Goal: Transaction & Acquisition: Purchase product/service

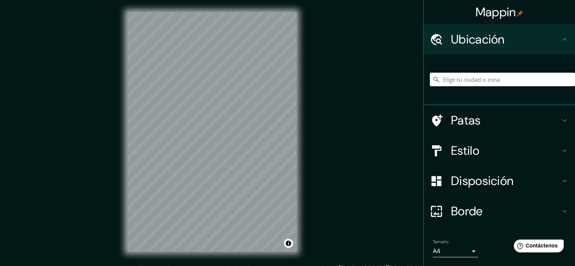
click at [453, 81] on input "Elige tu ciudad o zona" at bounding box center [502, 80] width 145 height 14
paste input "[GEOGRAPHIC_DATA], GAZTEIZ - [GEOGRAPHIC_DATA]"
type input "Vitoria-Gasteiz, [GEOGRAPHIC_DATA], [GEOGRAPHIC_DATA]"
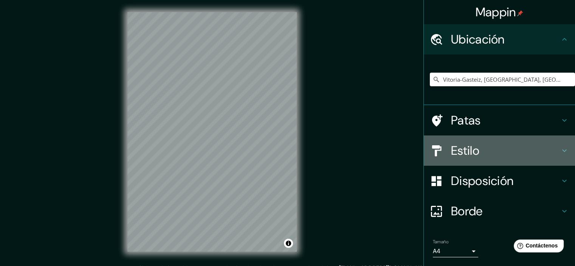
click at [519, 151] on h4 "Estilo" at bounding box center [505, 150] width 109 height 15
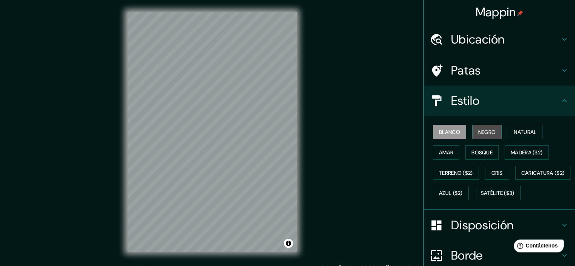
click at [482, 134] on font "Negro" at bounding box center [487, 132] width 18 height 7
click at [450, 152] on button "Amar" at bounding box center [446, 152] width 26 height 14
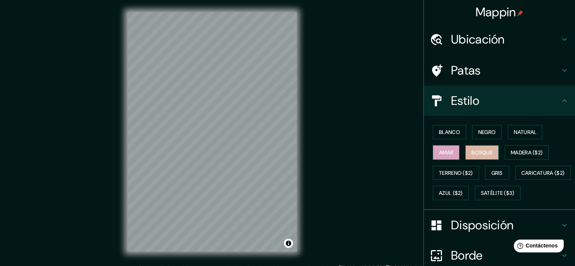
click at [477, 151] on font "Bosque" at bounding box center [481, 152] width 21 height 7
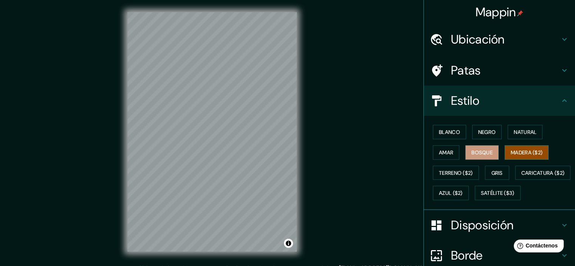
click at [522, 151] on font "Madera ($2)" at bounding box center [527, 152] width 32 height 7
click at [491, 172] on font "Gris" at bounding box center [496, 172] width 11 height 7
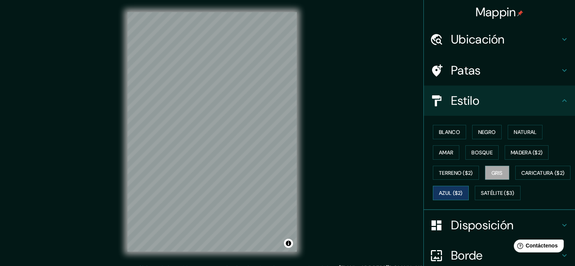
click at [463, 195] on font "Azul ($2)" at bounding box center [451, 193] width 24 height 10
click at [521, 176] on font "Caricatura ($2)" at bounding box center [542, 172] width 43 height 7
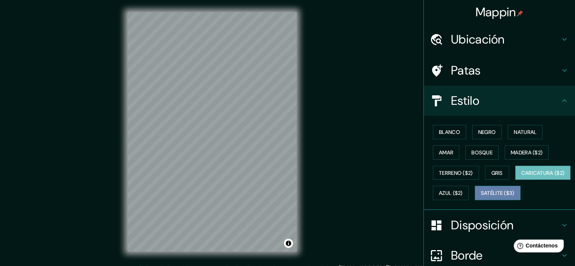
click at [481, 197] on font "Satélite ($3)" at bounding box center [498, 193] width 34 height 7
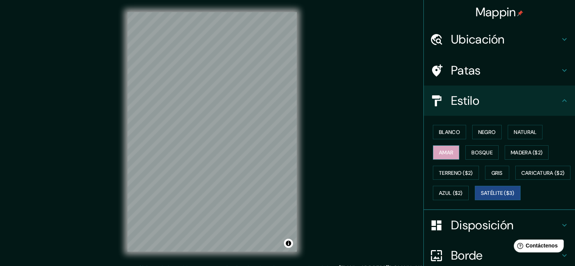
click at [447, 154] on font "Amar" at bounding box center [446, 152] width 14 height 7
click at [442, 130] on font "Blanco" at bounding box center [449, 132] width 21 height 7
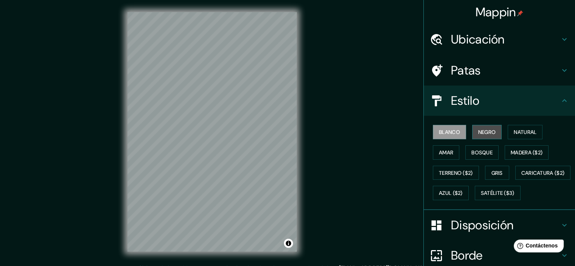
click at [478, 130] on font "Negro" at bounding box center [487, 132] width 18 height 7
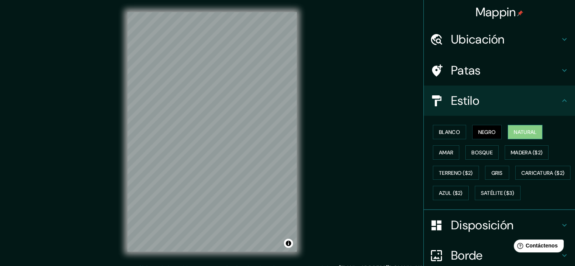
click at [518, 132] on font "Natural" at bounding box center [525, 132] width 23 height 7
click at [482, 150] on font "Bosque" at bounding box center [481, 152] width 21 height 7
click at [509, 132] on button "Natural" at bounding box center [525, 132] width 35 height 14
click at [439, 150] on font "Amar" at bounding box center [446, 152] width 14 height 7
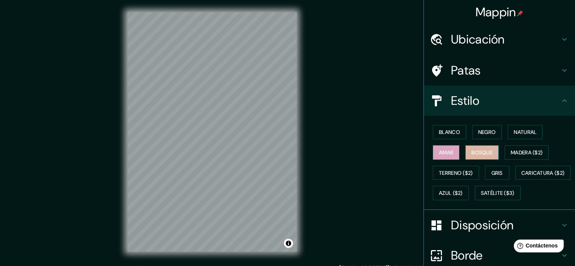
click at [471, 152] on font "Bosque" at bounding box center [481, 152] width 21 height 7
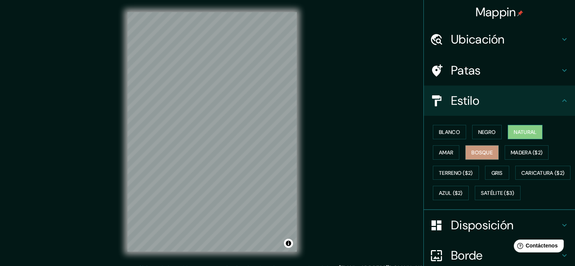
click at [534, 130] on button "Natural" at bounding box center [525, 132] width 35 height 14
click at [471, 154] on font "Bosque" at bounding box center [481, 152] width 21 height 7
click at [560, 72] on icon at bounding box center [564, 70] width 9 height 9
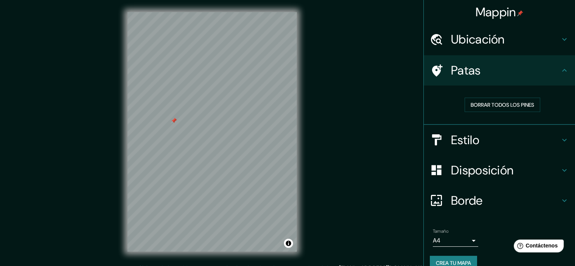
click at [560, 72] on icon at bounding box center [564, 70] width 9 height 9
click at [554, 38] on h4 "Ubicación" at bounding box center [505, 39] width 109 height 15
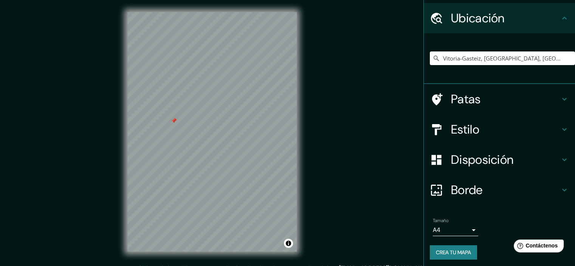
scroll to position [23, 0]
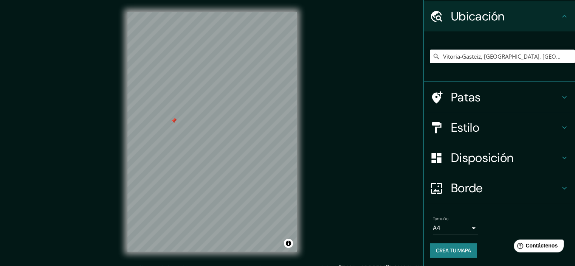
click at [460, 249] on font "Crea tu mapa" at bounding box center [453, 250] width 35 height 7
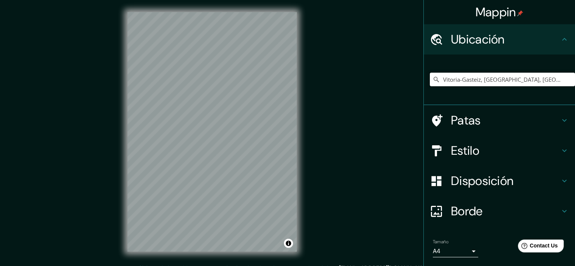
click at [530, 77] on input "Vitoria-Gasteiz, [GEOGRAPHIC_DATA], [GEOGRAPHIC_DATA]" at bounding box center [502, 80] width 145 height 14
click at [529, 77] on input "Vitoria-Gasteiz, [GEOGRAPHIC_DATA], [GEOGRAPHIC_DATA]" at bounding box center [502, 80] width 145 height 14
click at [527, 79] on input "Vitoria-Gasteiz, [GEOGRAPHIC_DATA], [GEOGRAPHIC_DATA]" at bounding box center [502, 80] width 145 height 14
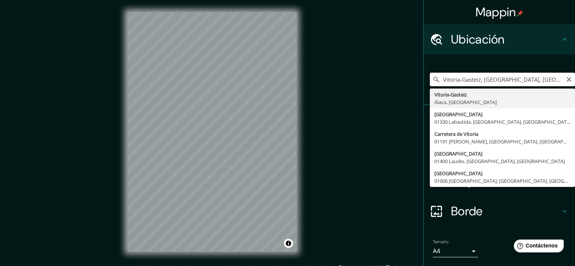
type input "Vitoria-Gasteiz, [GEOGRAPHIC_DATA], [GEOGRAPHIC_DATA]"
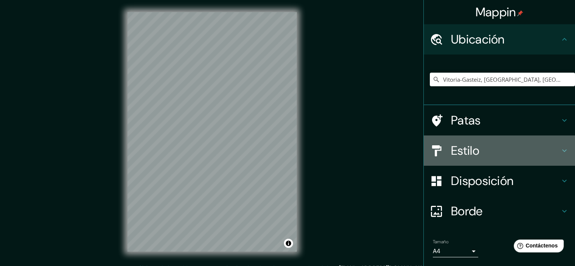
click at [505, 150] on h4 "Estilo" at bounding box center [505, 150] width 109 height 15
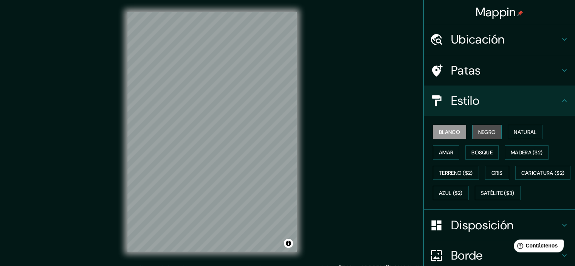
click at [478, 129] on font "Negro" at bounding box center [487, 132] width 18 height 7
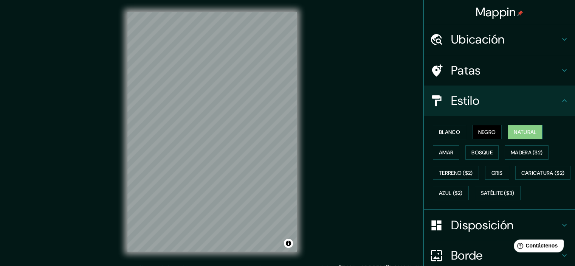
click at [518, 130] on font "Natural" at bounding box center [525, 132] width 23 height 7
click at [524, 150] on font "Madera ($2)" at bounding box center [527, 152] width 32 height 7
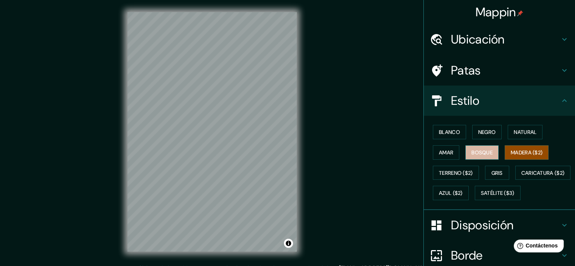
click at [480, 150] on font "Bosque" at bounding box center [481, 152] width 21 height 7
